Goal: Find specific page/section: Find specific page/section

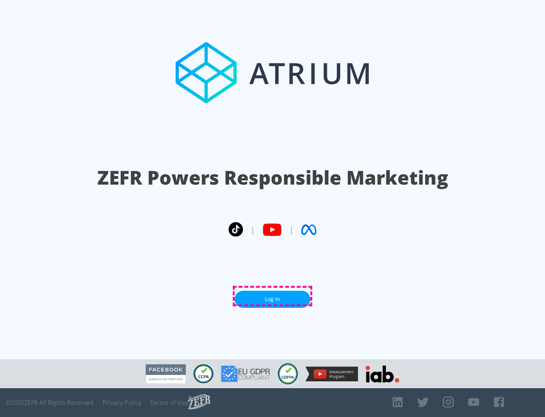
click at [273, 296] on link "Log In" at bounding box center [273, 298] width 76 height 17
